Goal: Find specific page/section: Find specific page/section

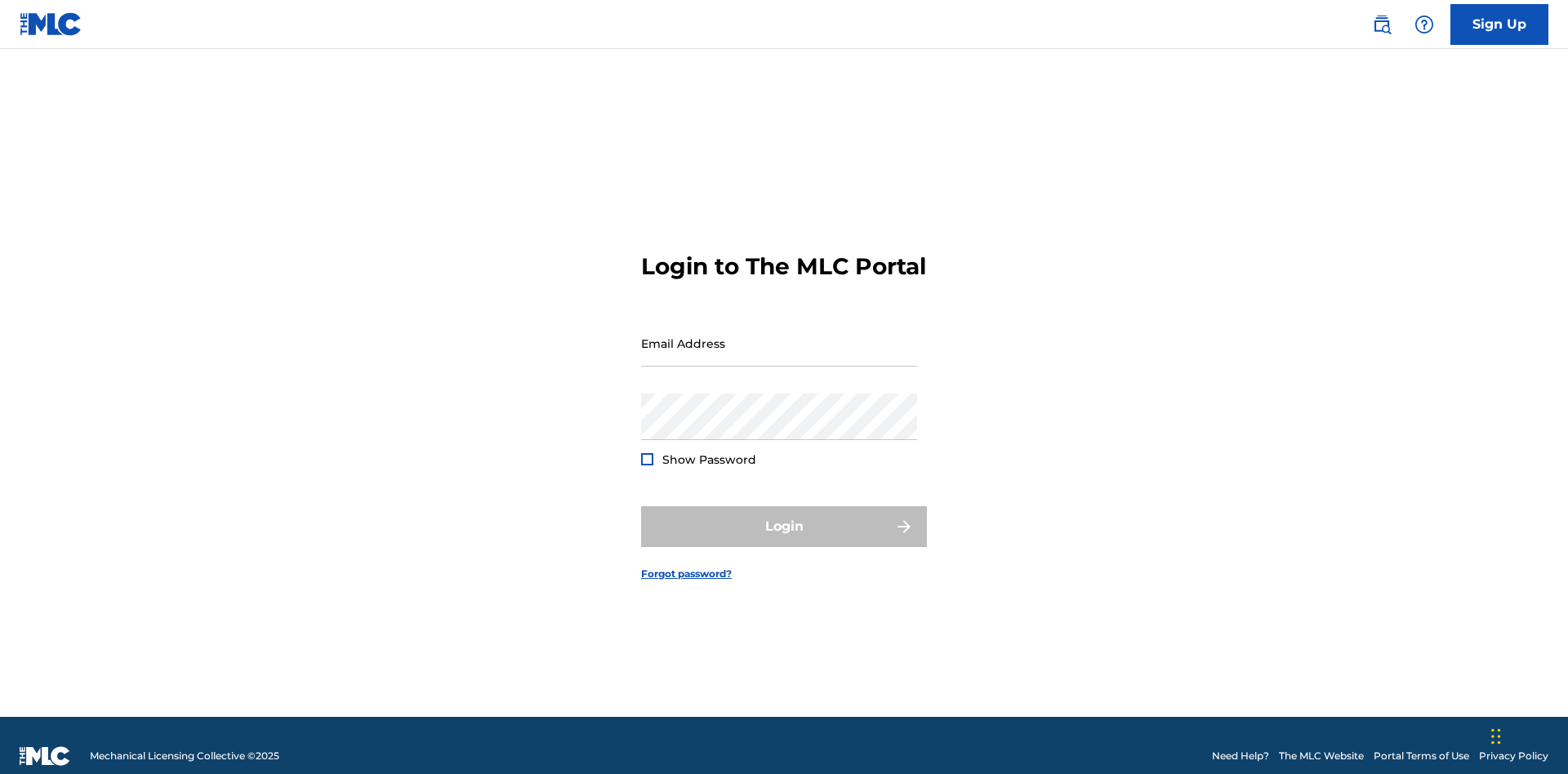
scroll to position [21, 0]
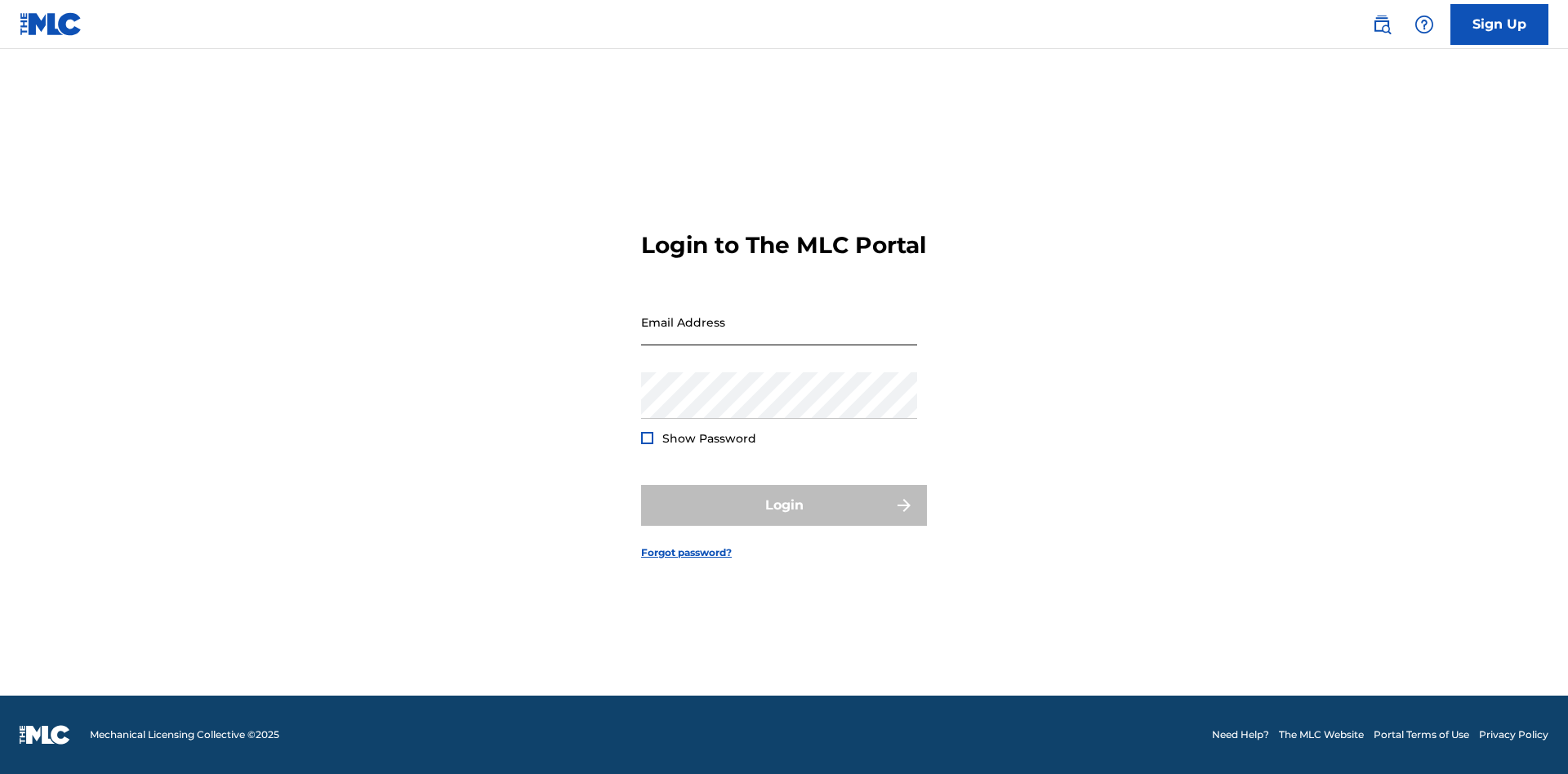
click at [779, 335] on input "Email Address" at bounding box center [779, 322] width 276 height 47
type input "[PERSON_NAME][EMAIL_ADDRESS][PERSON_NAME][DOMAIN_NAME]"
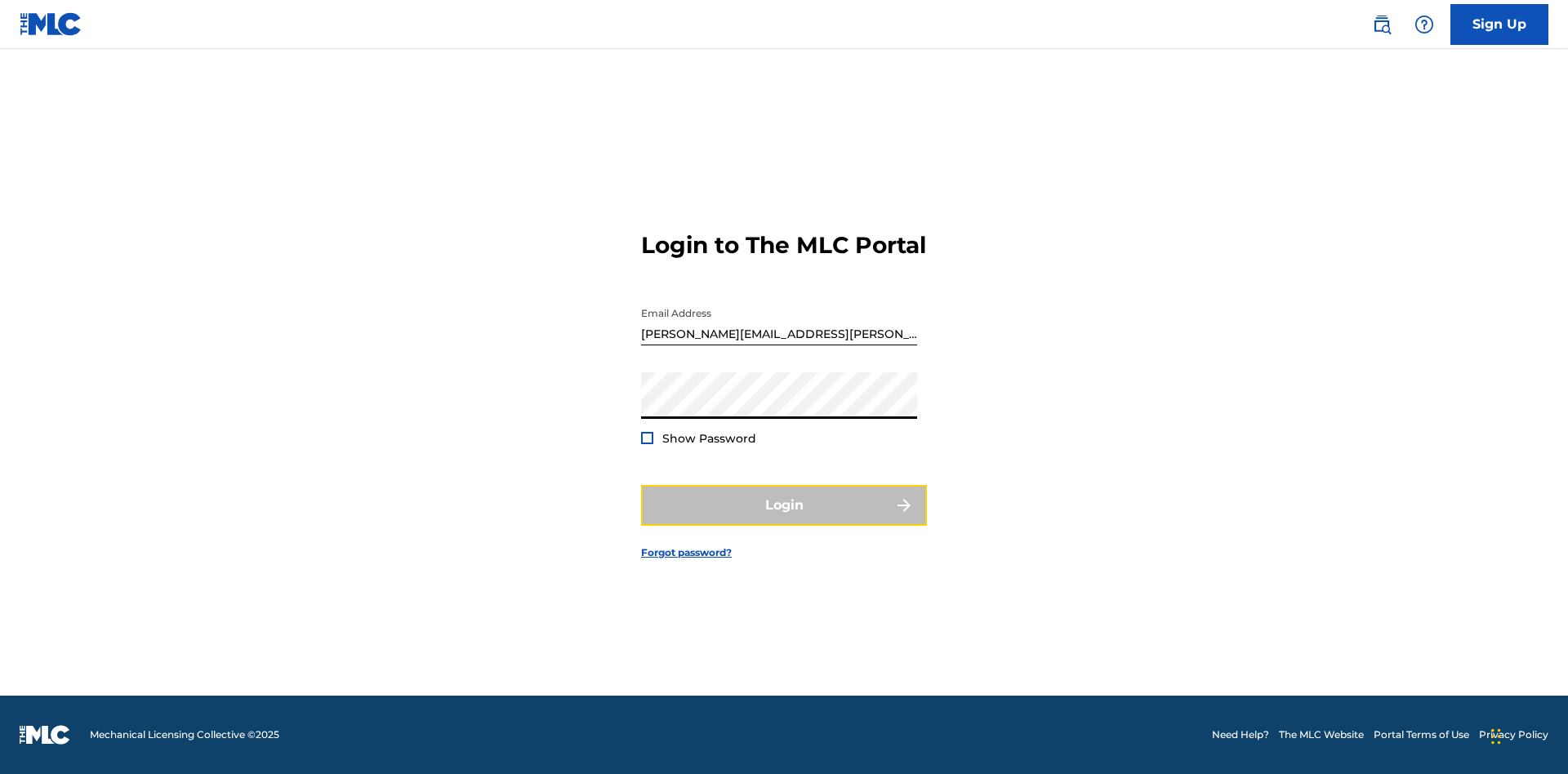
click at [784, 519] on button "Login" at bounding box center [784, 505] width 286 height 41
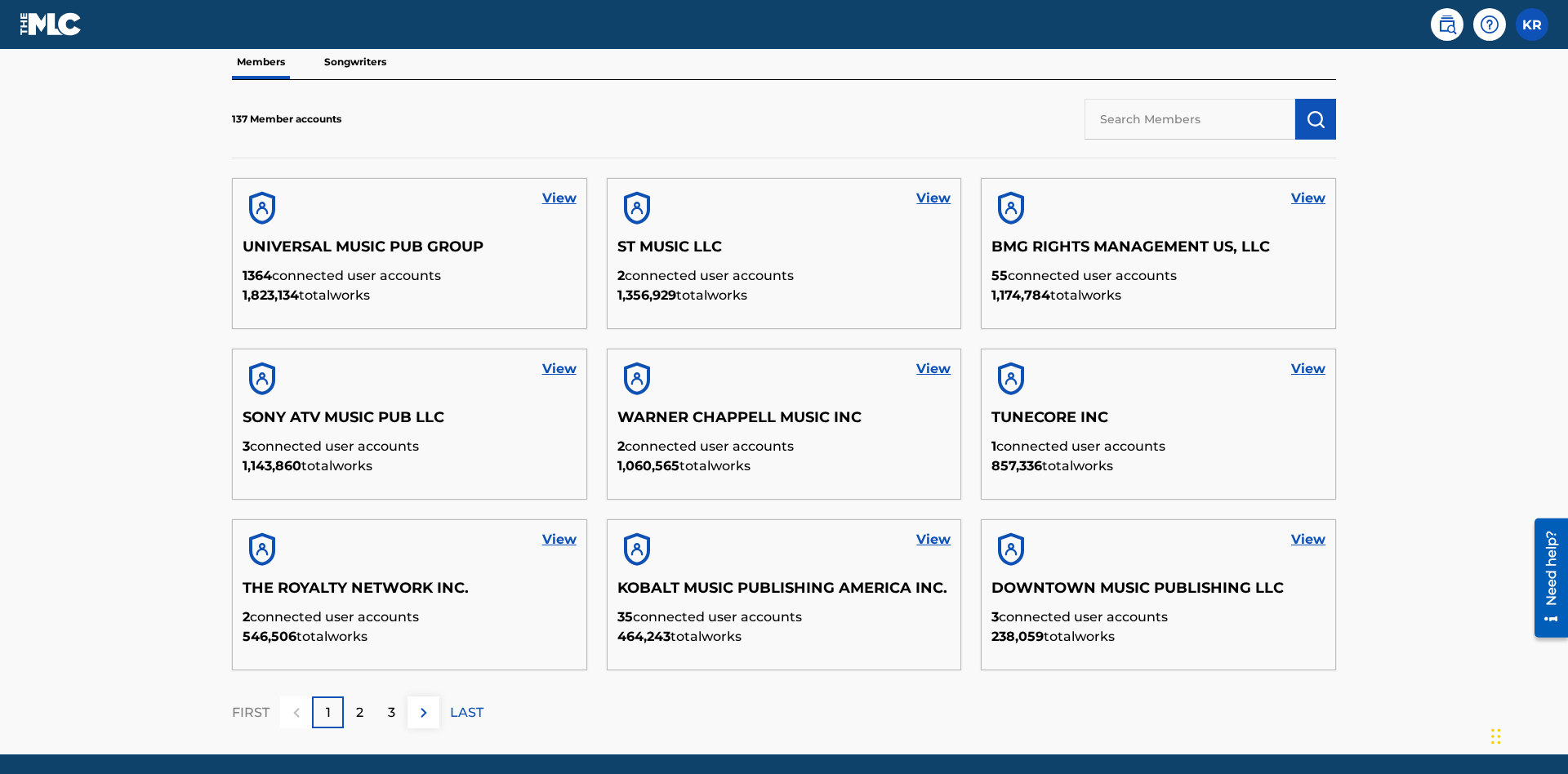
click at [1189, 119] on input "text" at bounding box center [1189, 119] width 211 height 41
type input "King [PERSON_NAME]"
click at [1316, 109] on img "submit" at bounding box center [1315, 119] width 19 height 19
